Goal: Find specific page/section: Find specific page/section

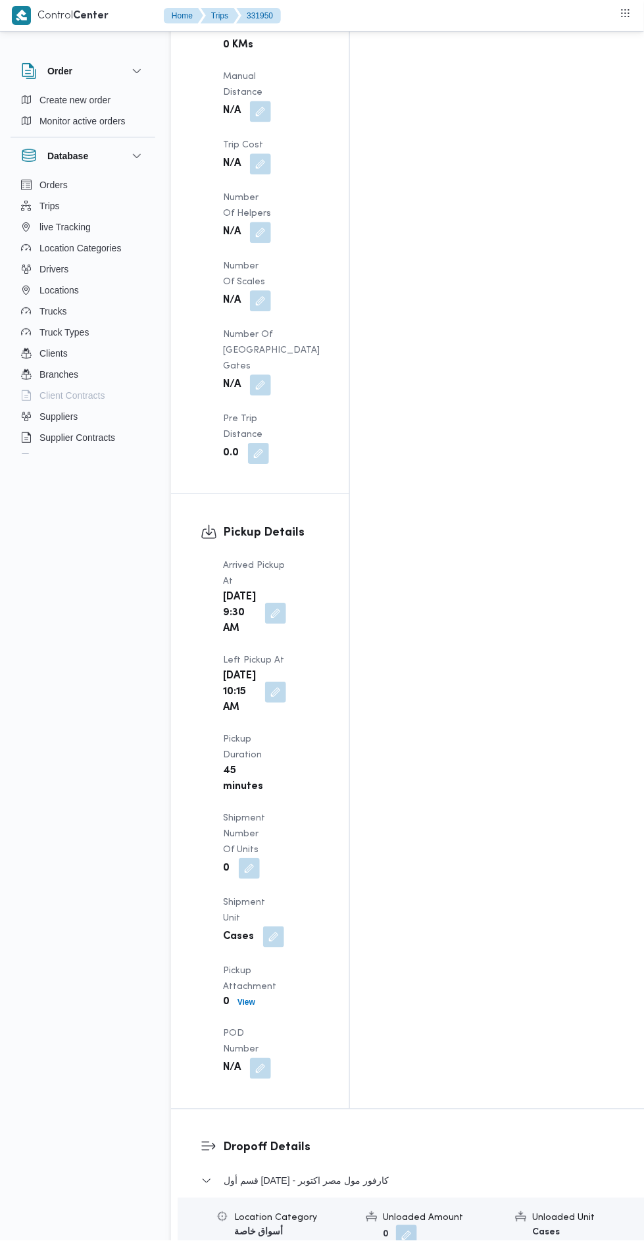
scroll to position [2012, 0]
